Goal: Check status: Check status

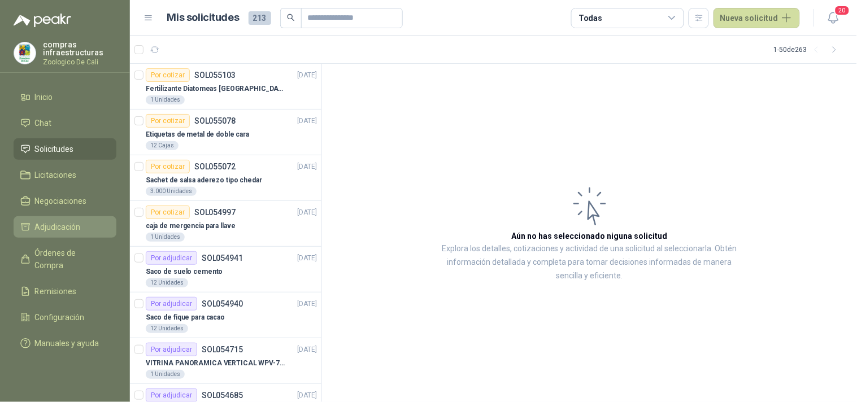
click at [59, 234] on link "Adjudicación" at bounding box center [65, 226] width 103 height 21
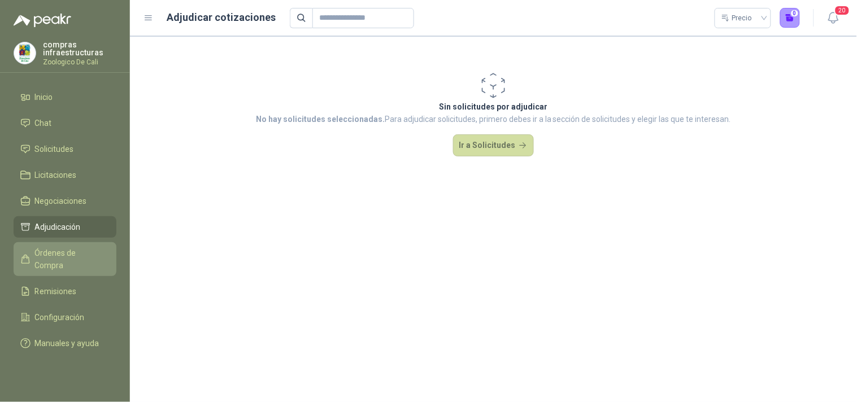
click at [54, 255] on span "Órdenes de Compra" at bounding box center [70, 259] width 71 height 25
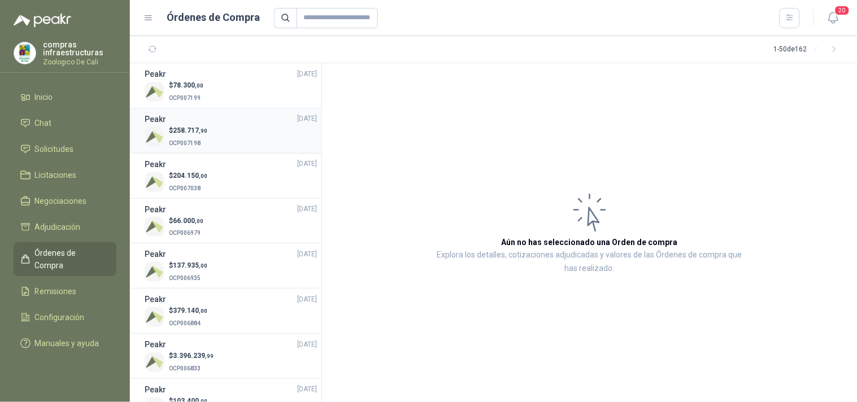
click at [209, 147] on div "$ 258.717 ,90 OCP007198" at bounding box center [231, 136] width 172 height 23
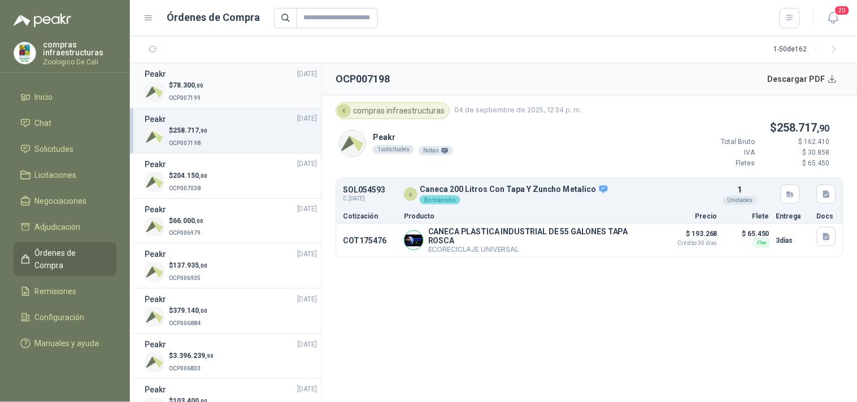
click at [239, 95] on div "$ 78.300 ,00 OCP007199" at bounding box center [231, 91] width 172 height 23
